Goal: Transaction & Acquisition: Purchase product/service

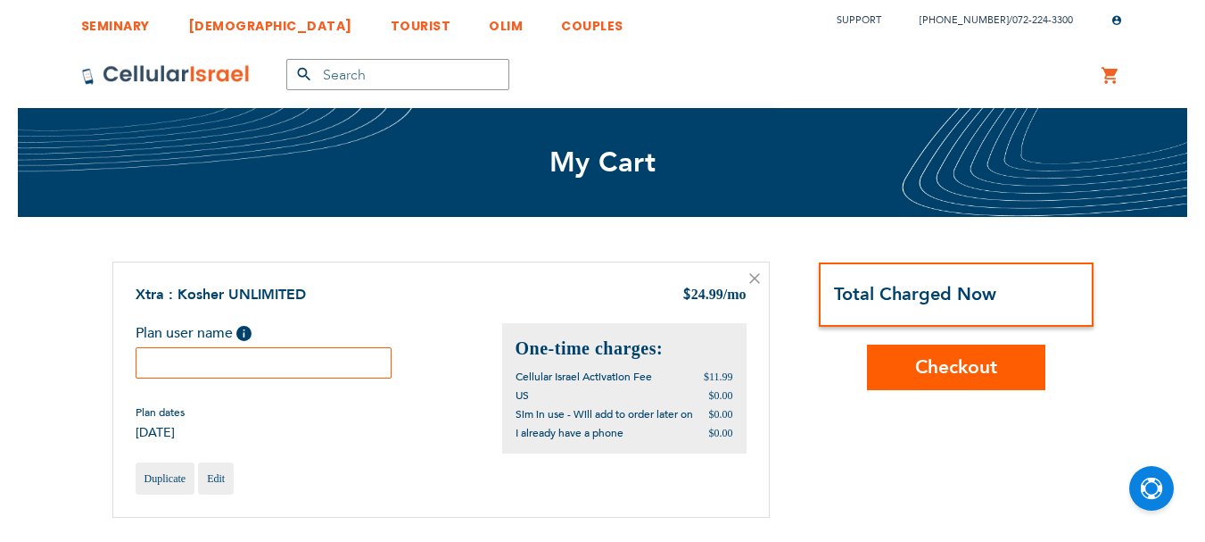
scroll to position [12, 0]
click at [326, 357] on input "text" at bounding box center [264, 362] width 257 height 31
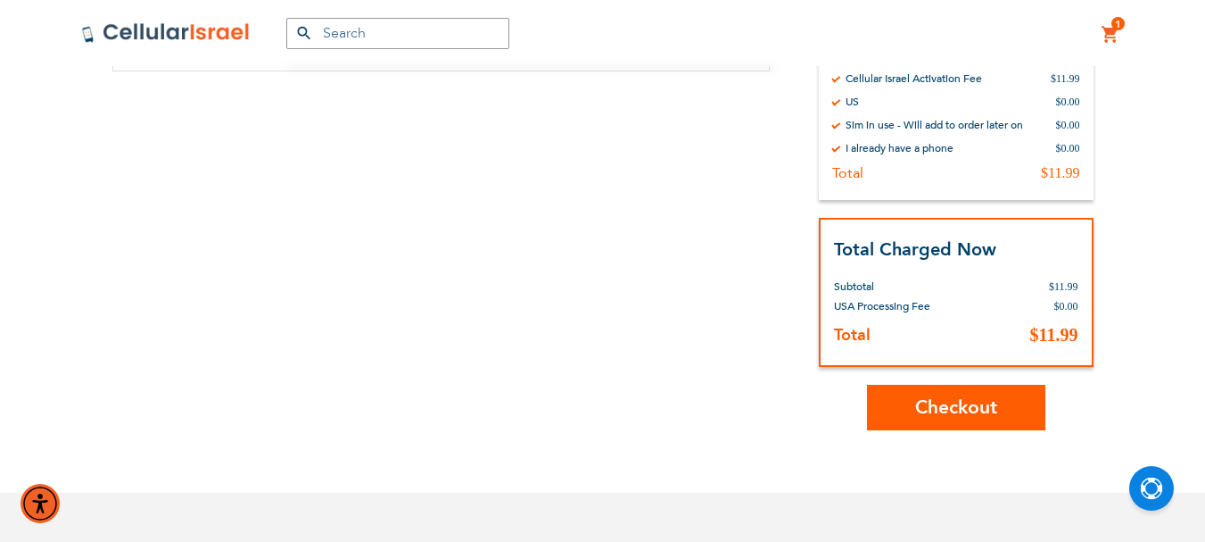
scroll to position [357, 0]
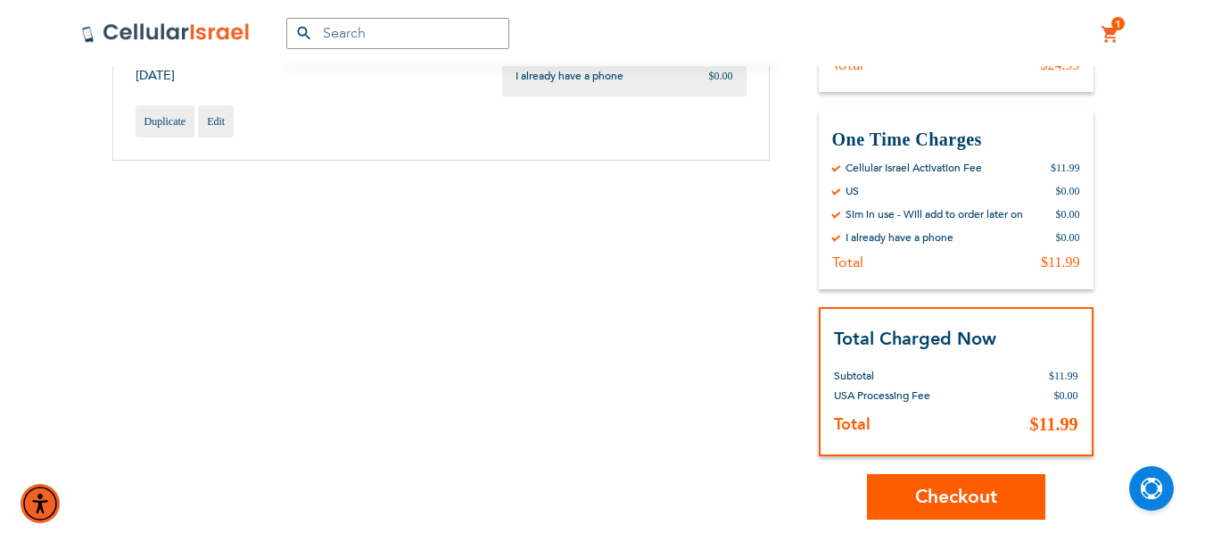
type input "Aharon Klein"
click at [955, 499] on span "Checkout" at bounding box center [956, 497] width 82 height 26
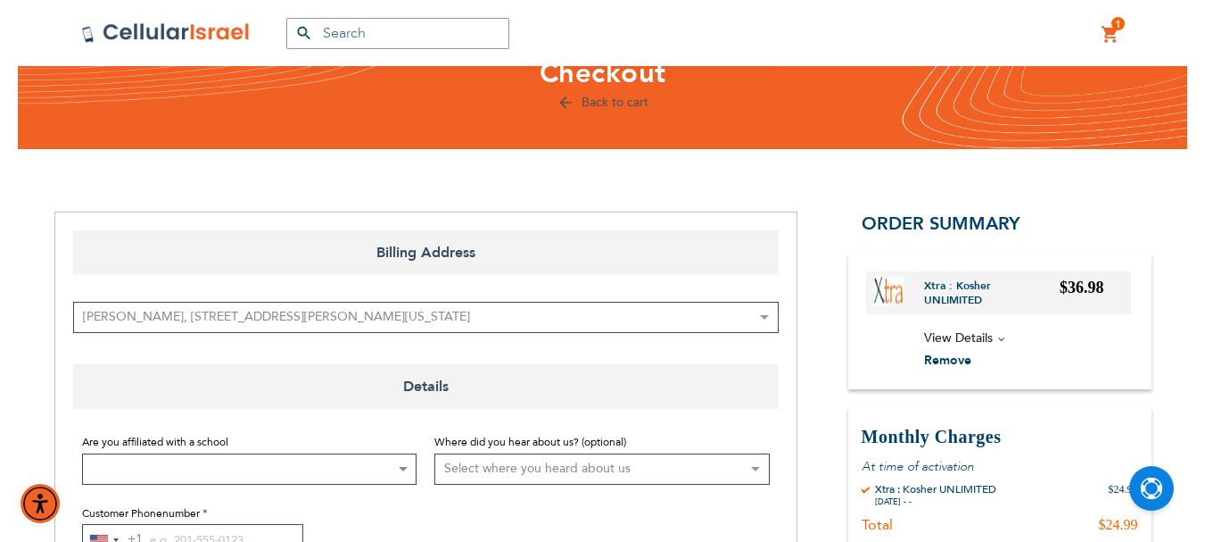
scroll to position [178, 0]
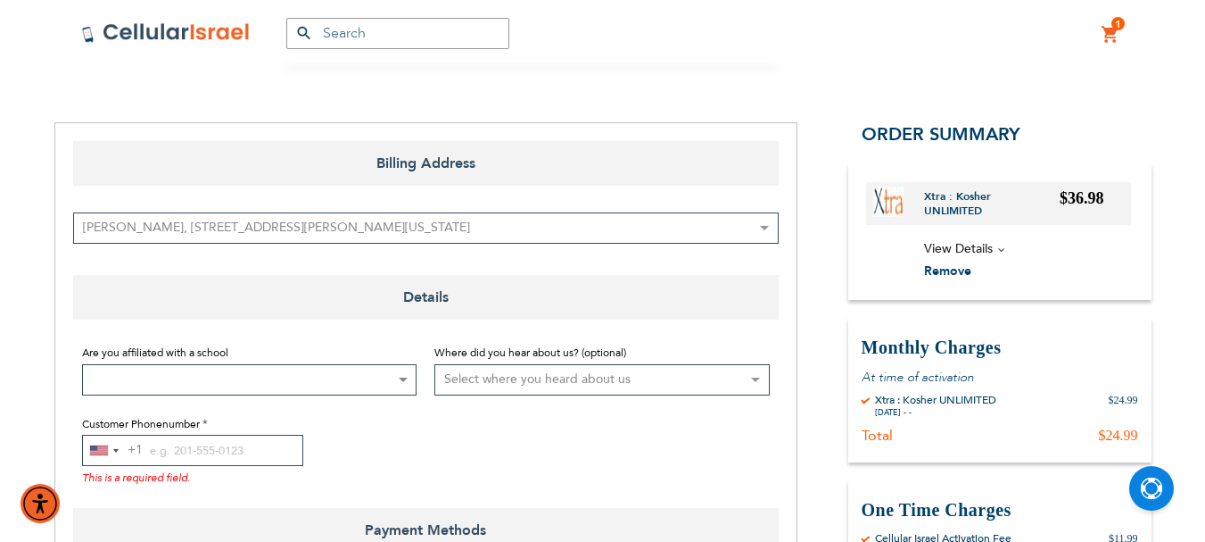
click at [405, 373] on span at bounding box center [402, 379] width 18 height 29
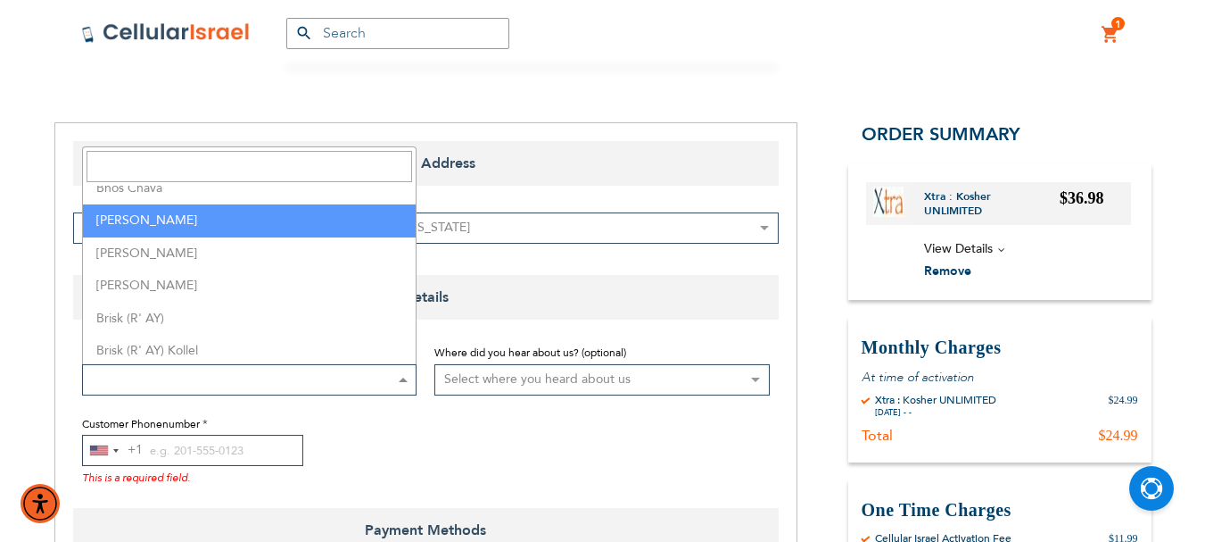
scroll to position [892, 0]
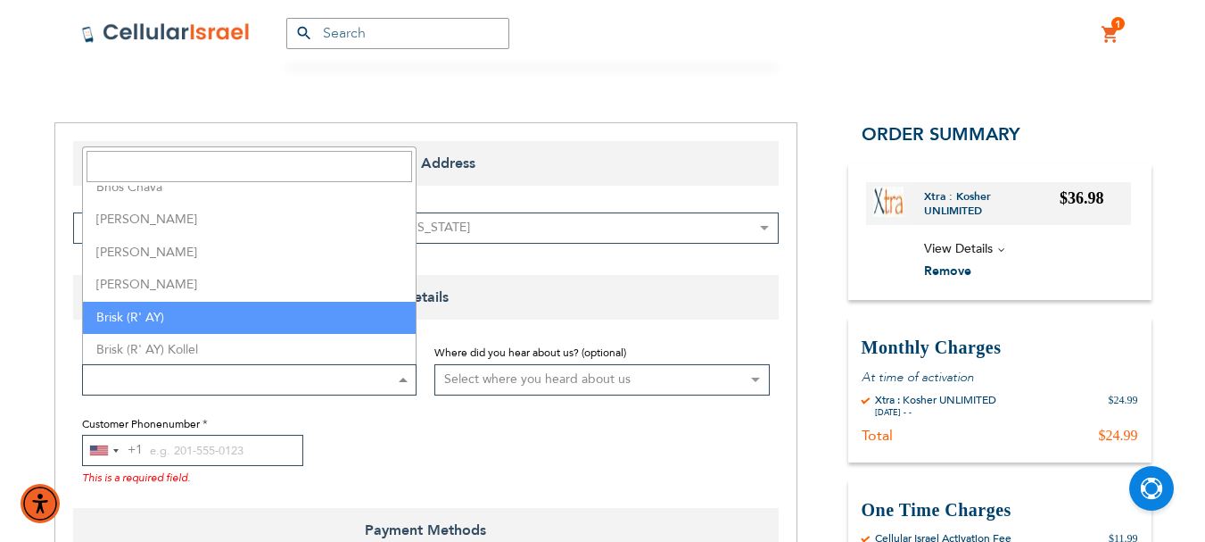
select select "38"
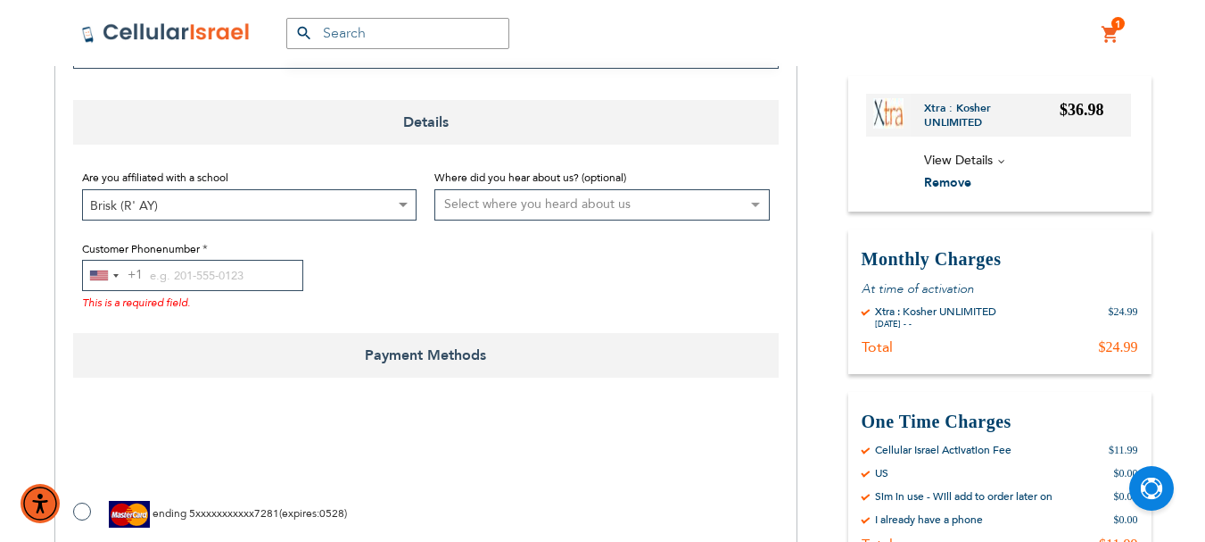
scroll to position [357, 0]
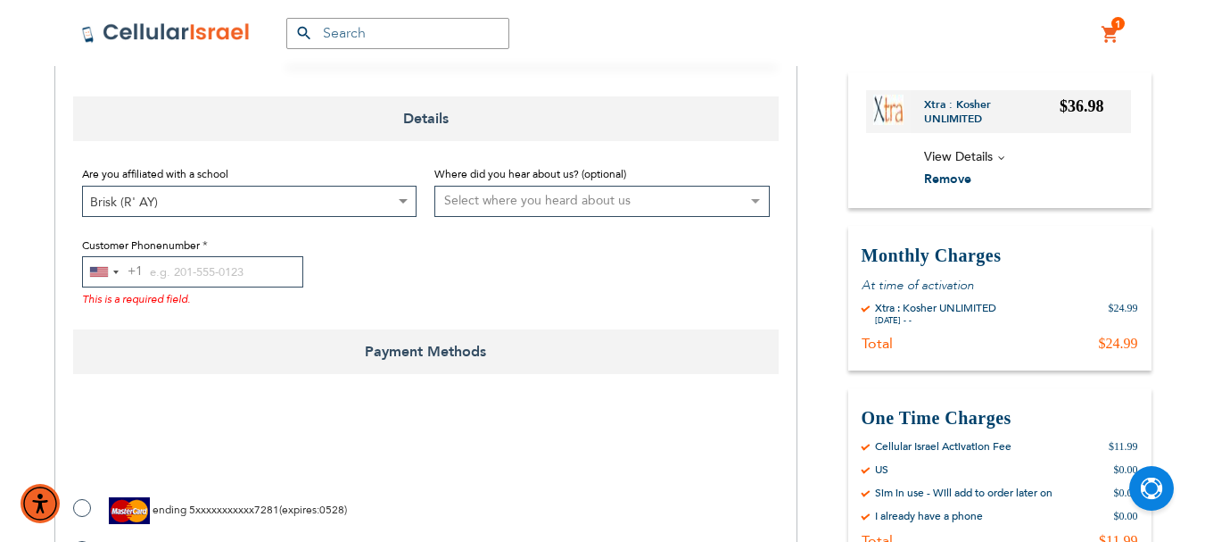
click at [760, 203] on select "Select where you heard about us Existing Customer Friend Other School/Group BP …" at bounding box center [601, 201] width 335 height 31
select select "1"
click at [434, 186] on select "Select where you heard about us Existing Customer Friend Other School/Group BP …" at bounding box center [601, 201] width 335 height 31
click at [154, 269] on input "Customer Phonenumber" at bounding box center [192, 271] width 221 height 31
paste input "2485062090"
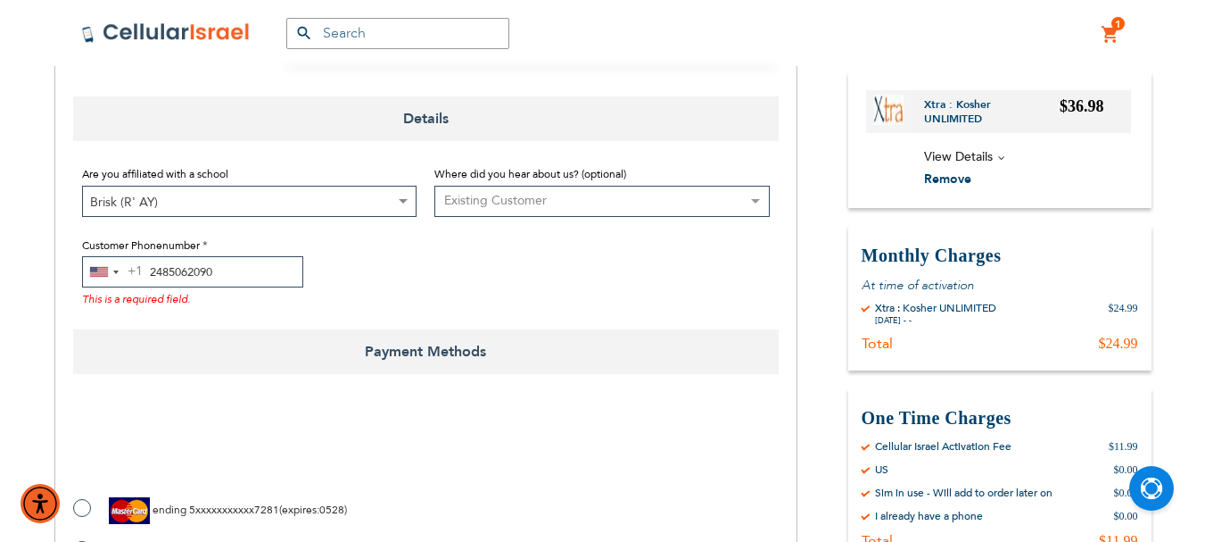
type input "2485062090"
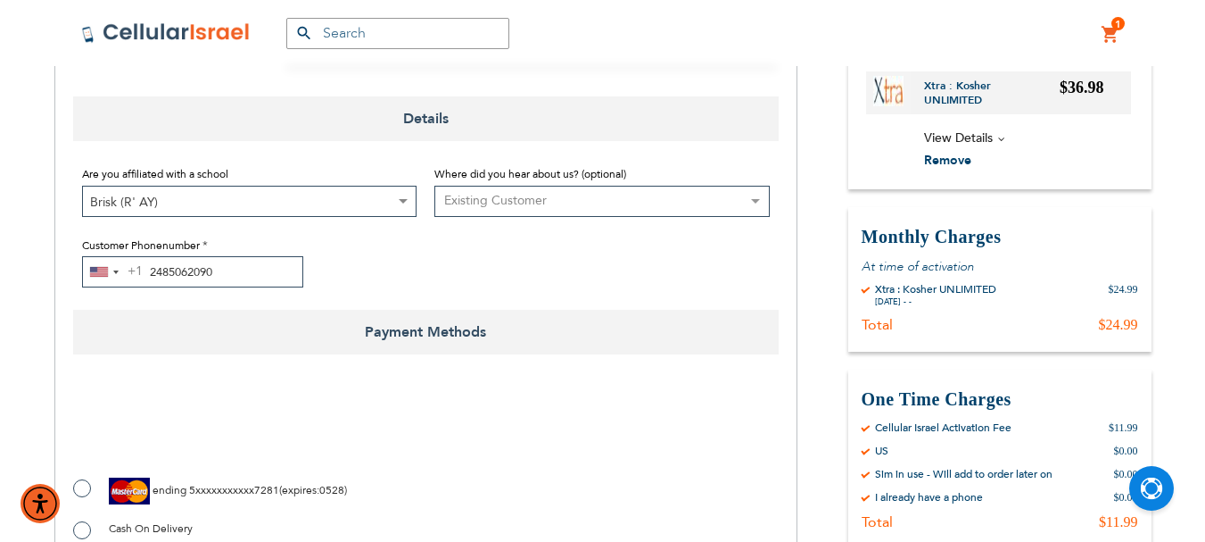
click at [596, 310] on div "Billing Address Billing Address Aharon klein, 17633 Adrian Rd, Southfield, Mich…" at bounding box center [425, 397] width 743 height 906
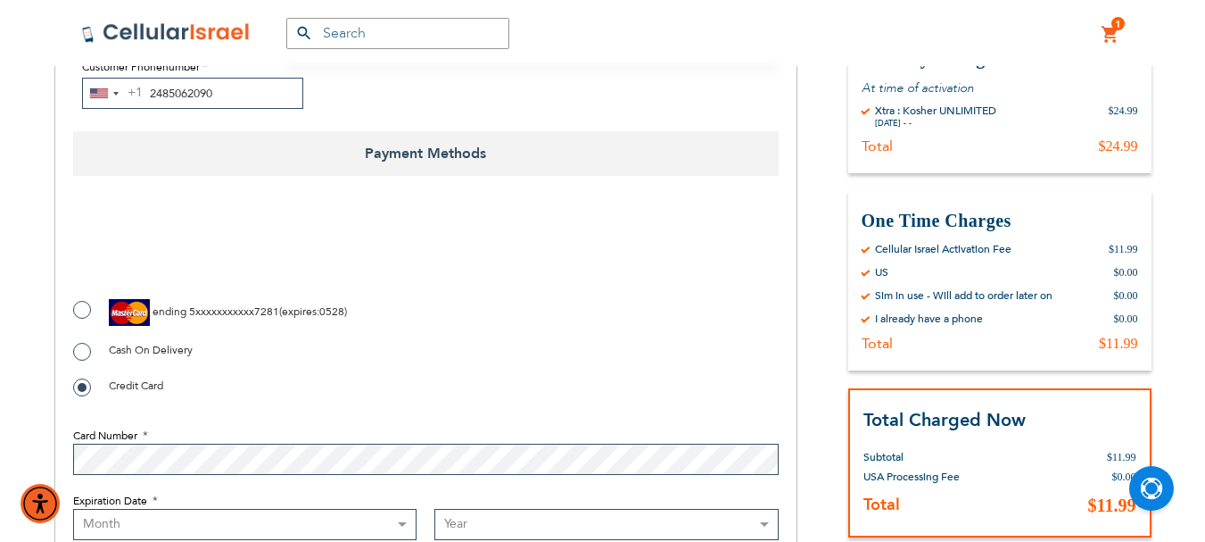
scroll to position [624, 0]
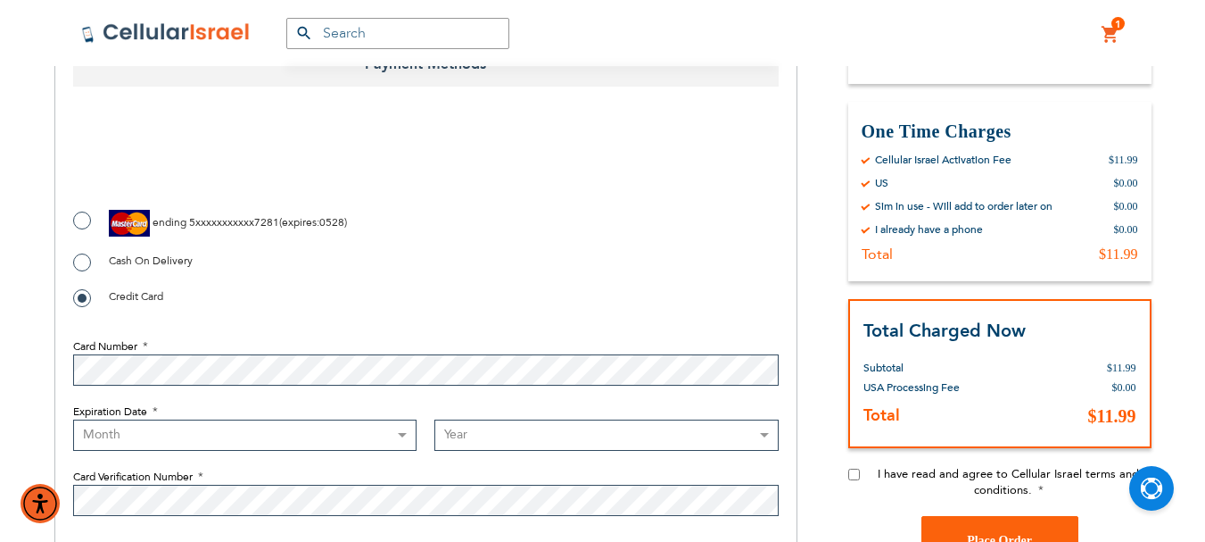
click at [856, 472] on input "I have read and agree to Cellular Israel terms and conditions." at bounding box center [854, 473] width 12 height 12
checkbox input "true"
click at [86, 218] on label "ending 5xxxxxxxxxxx7281 ( expires : 0528 )" at bounding box center [210, 223] width 274 height 27
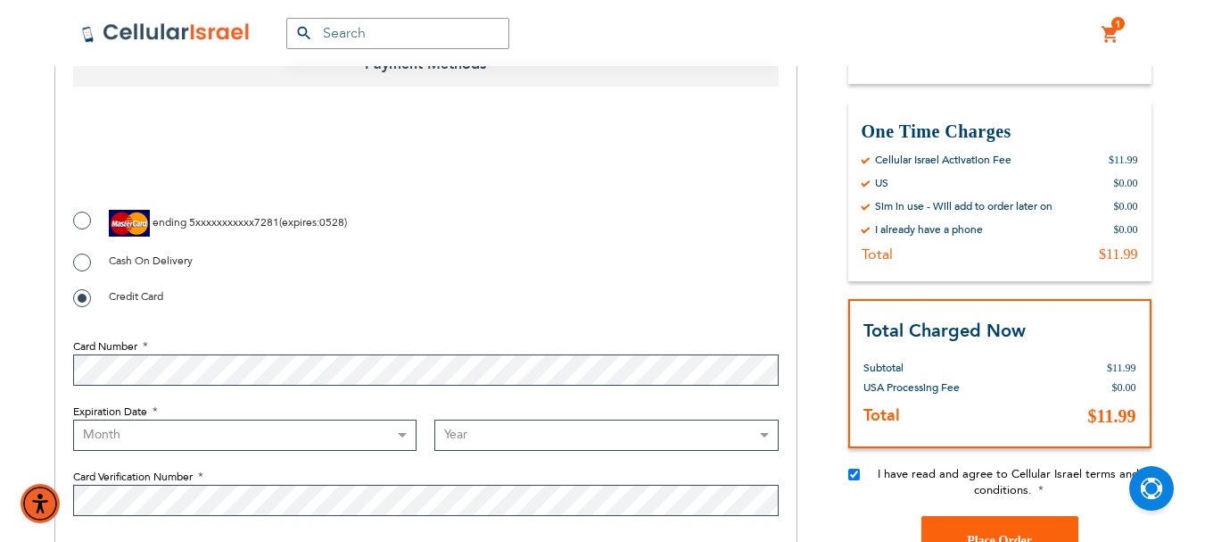
radio input "true"
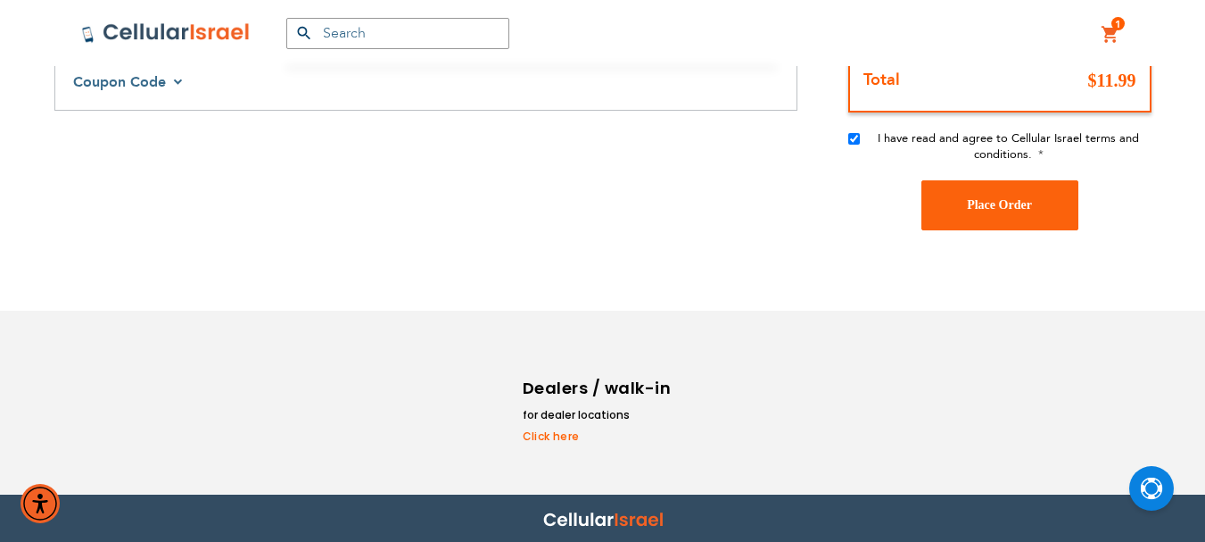
scroll to position [896, 0]
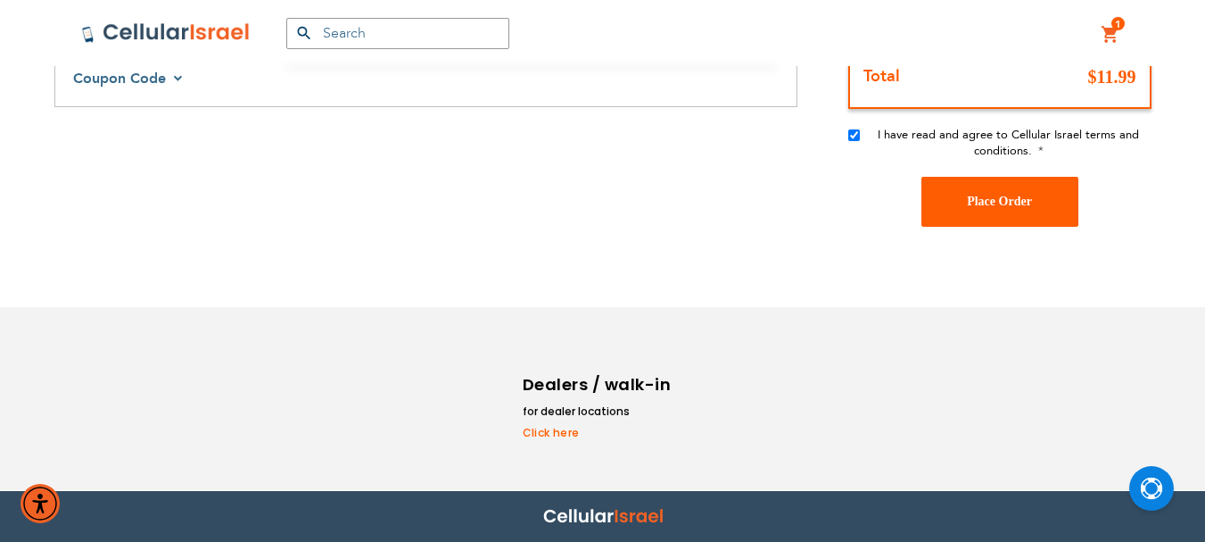
click at [981, 186] on button "Place Order" at bounding box center [1000, 202] width 157 height 50
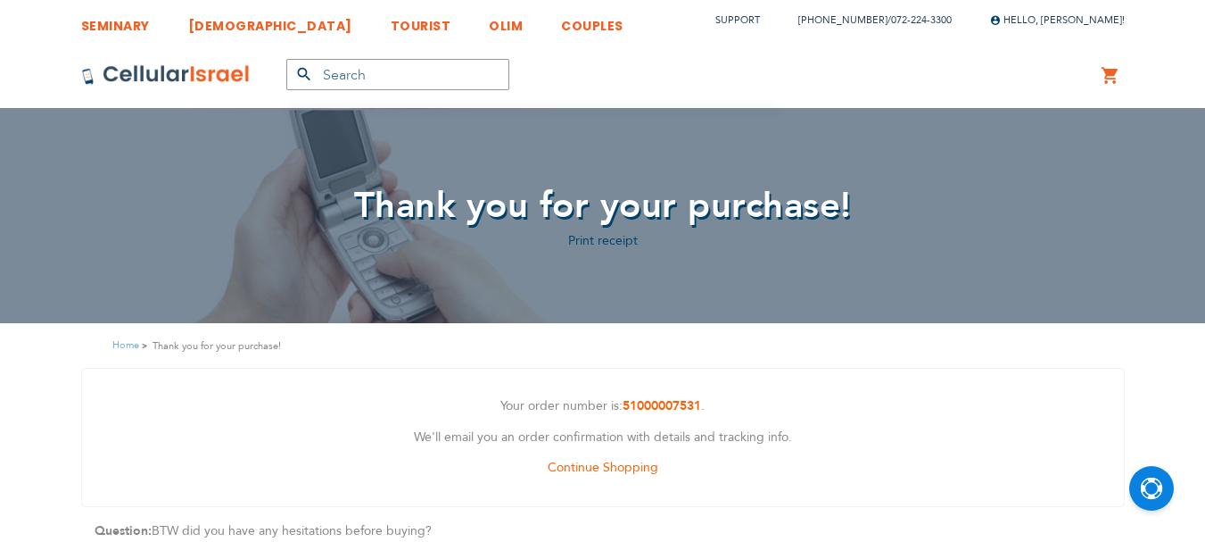
scroll to position [12, 0]
